Goal: Information Seeking & Learning: Learn about a topic

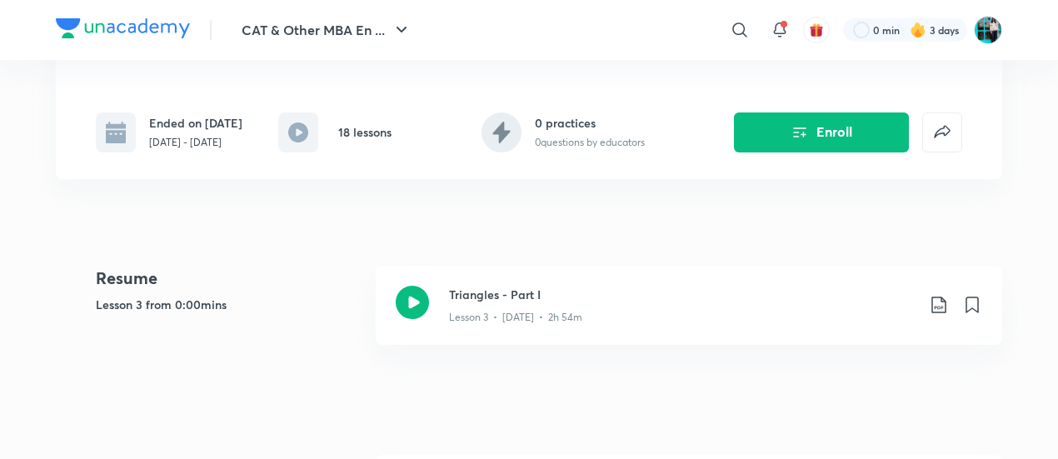
scroll to position [310, 0]
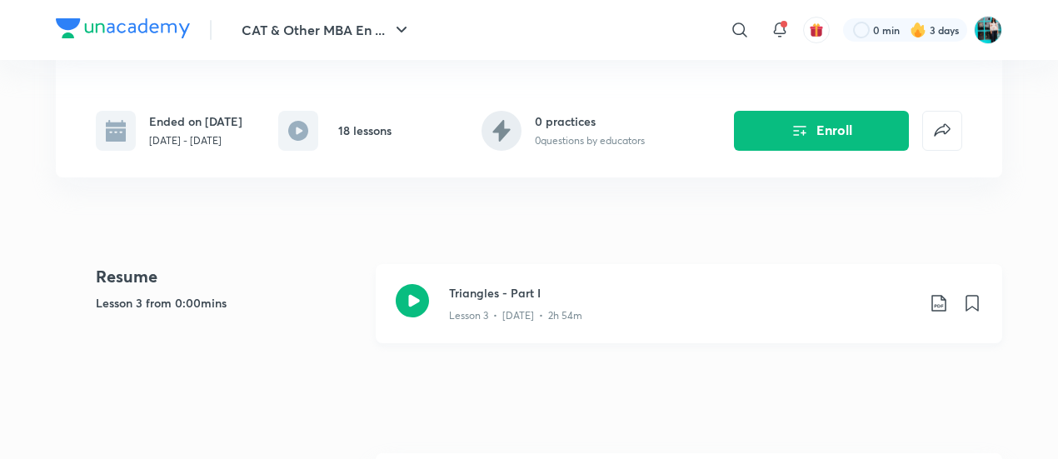
click at [562, 321] on div "Triangles - Part I Lesson 3 • Jul 9 • 2h 54m" at bounding box center [689, 303] width 627 height 79
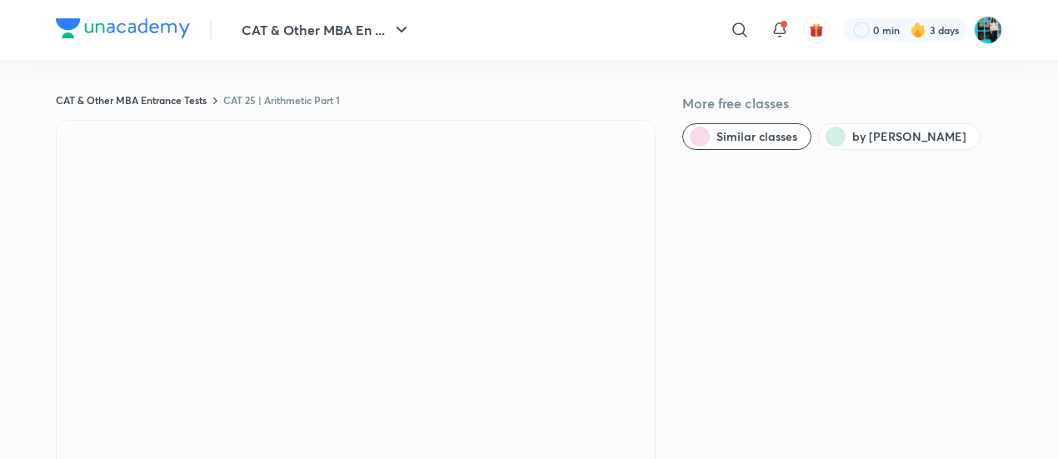
scroll to position [402, 0]
